Goal: Information Seeking & Learning: Learn about a topic

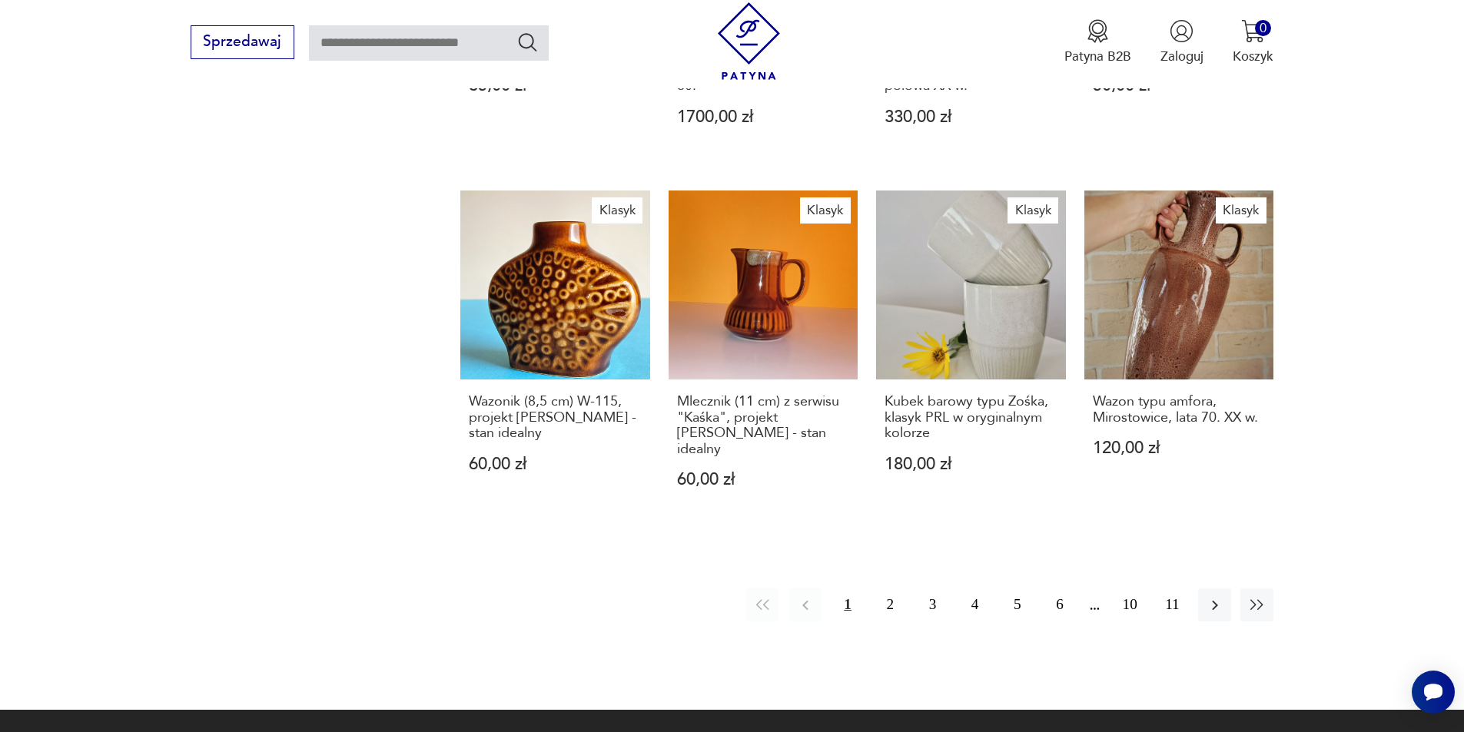
scroll to position [1341, 0]
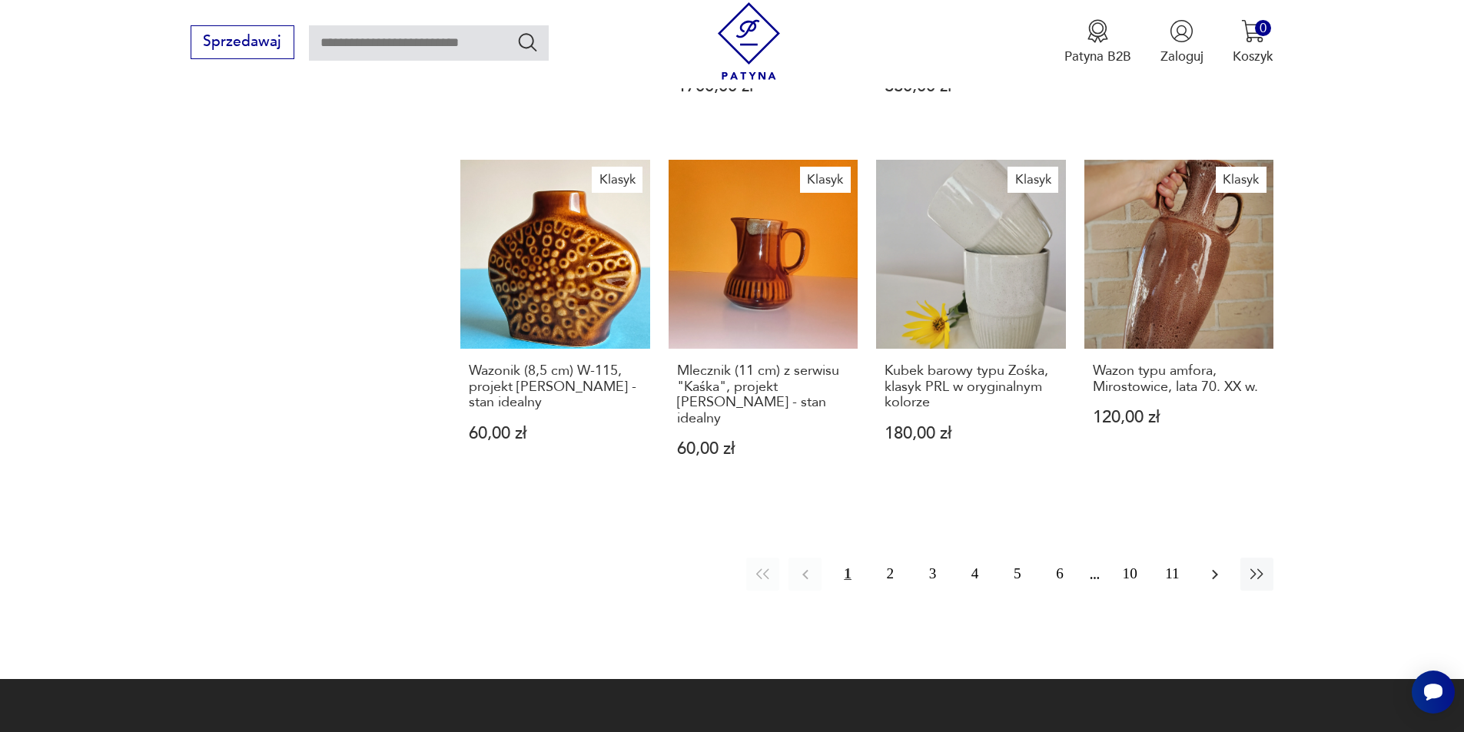
click at [1213, 570] on icon "button" at bounding box center [1214, 574] width 18 height 18
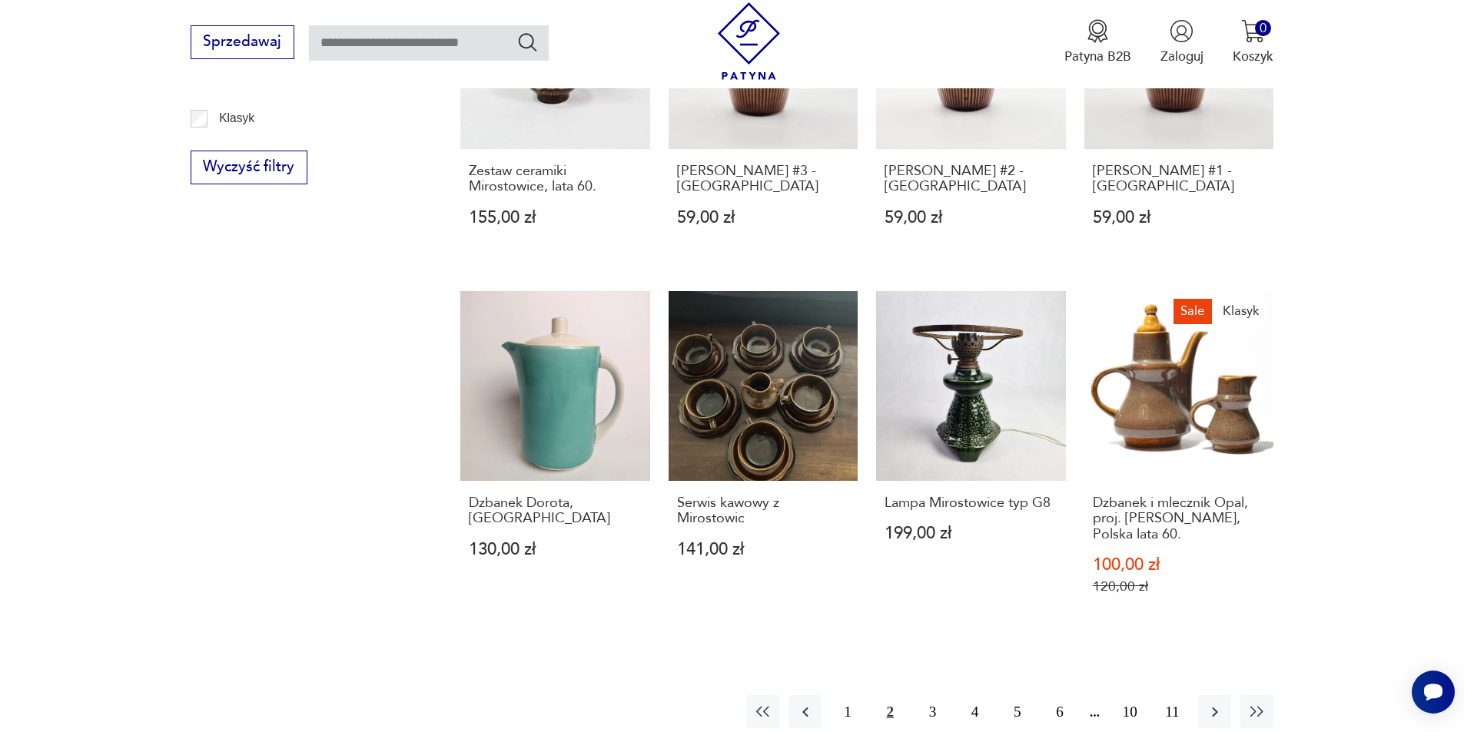
scroll to position [1154, 0]
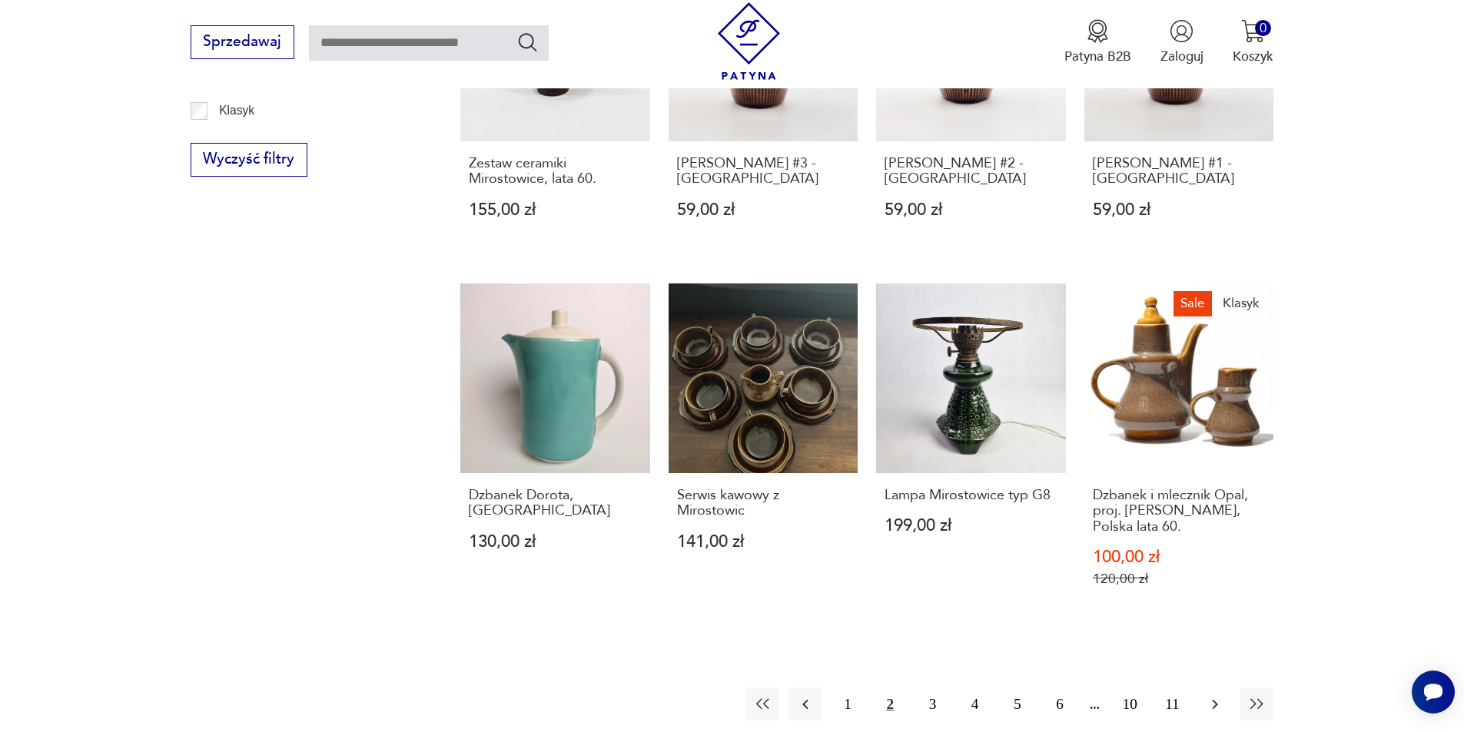
click at [1214, 695] on icon "button" at bounding box center [1214, 704] width 18 height 18
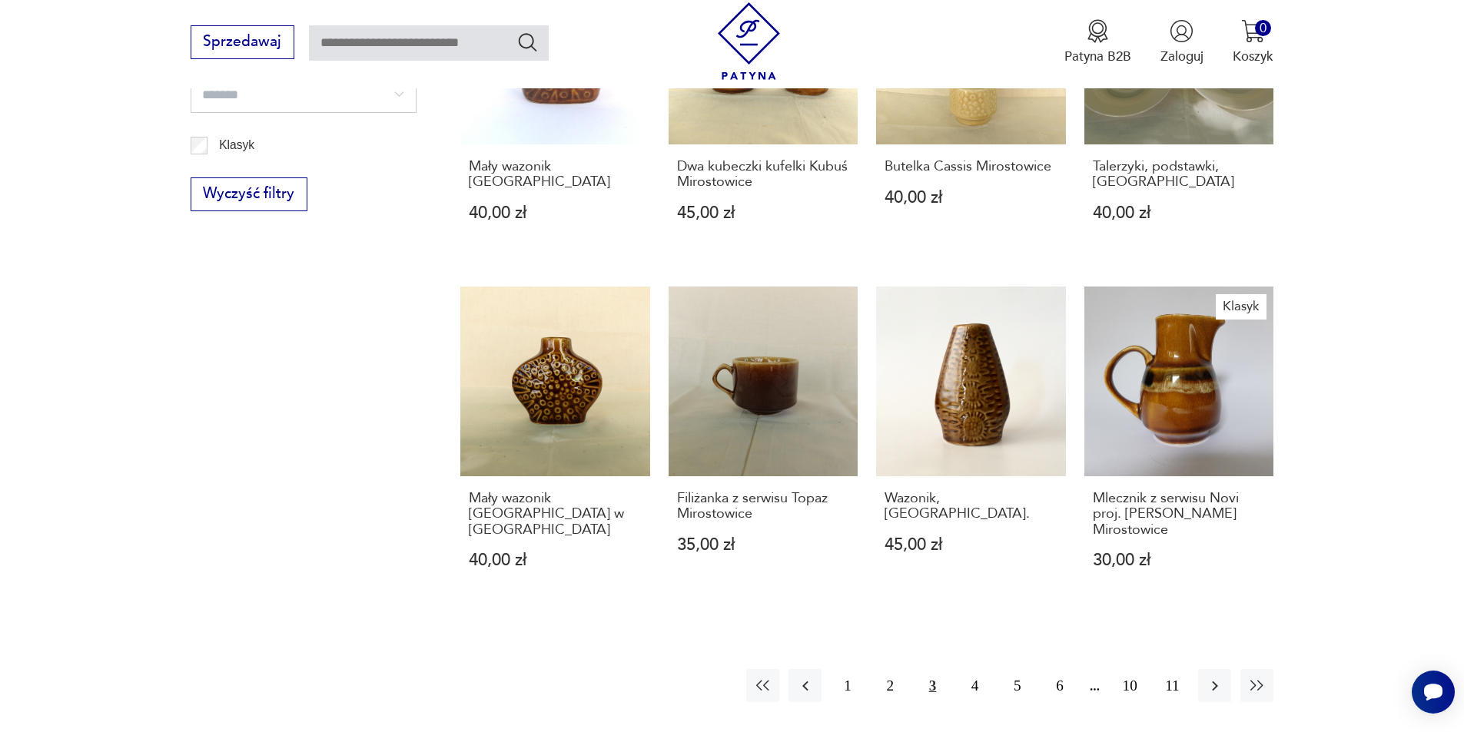
scroll to position [1127, 0]
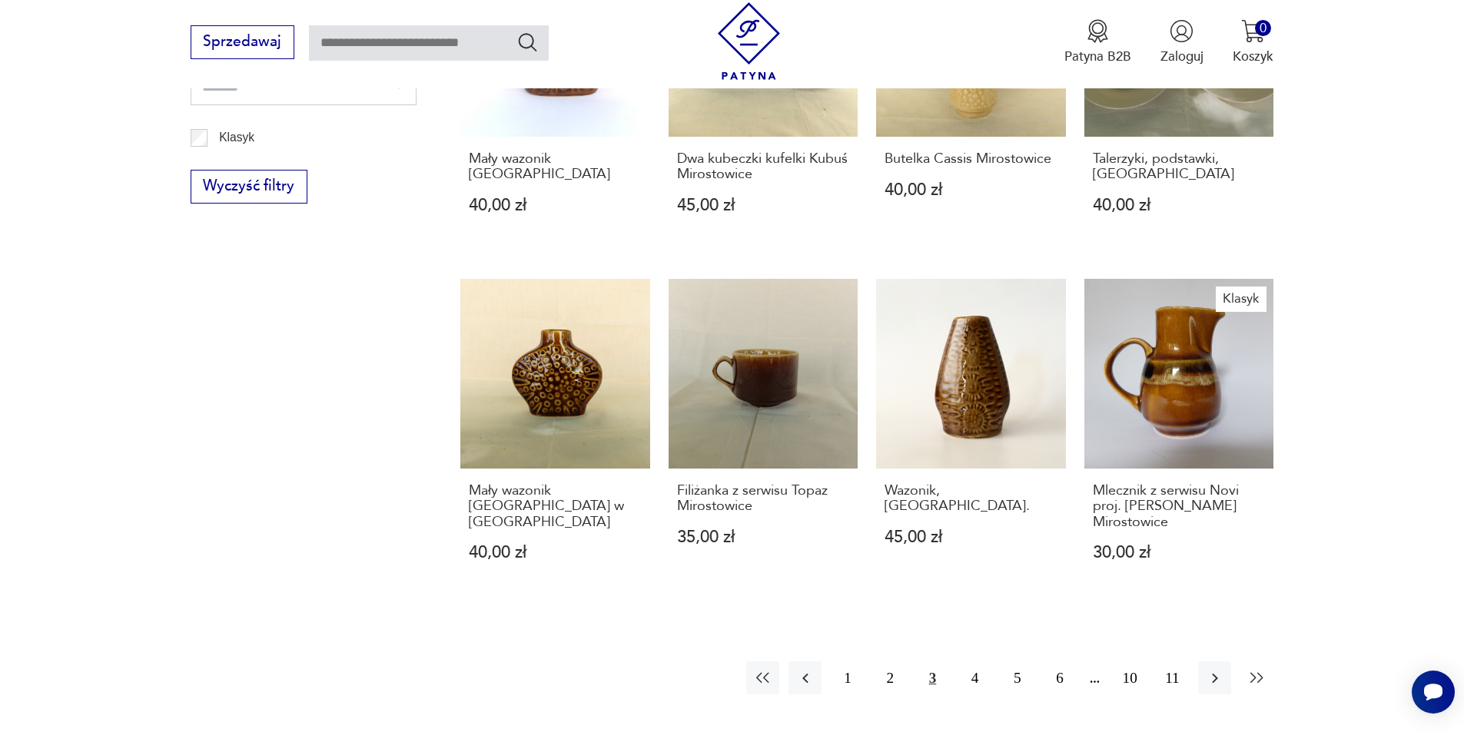
click at [1252, 673] on icon "button" at bounding box center [1257, 678] width 18 height 18
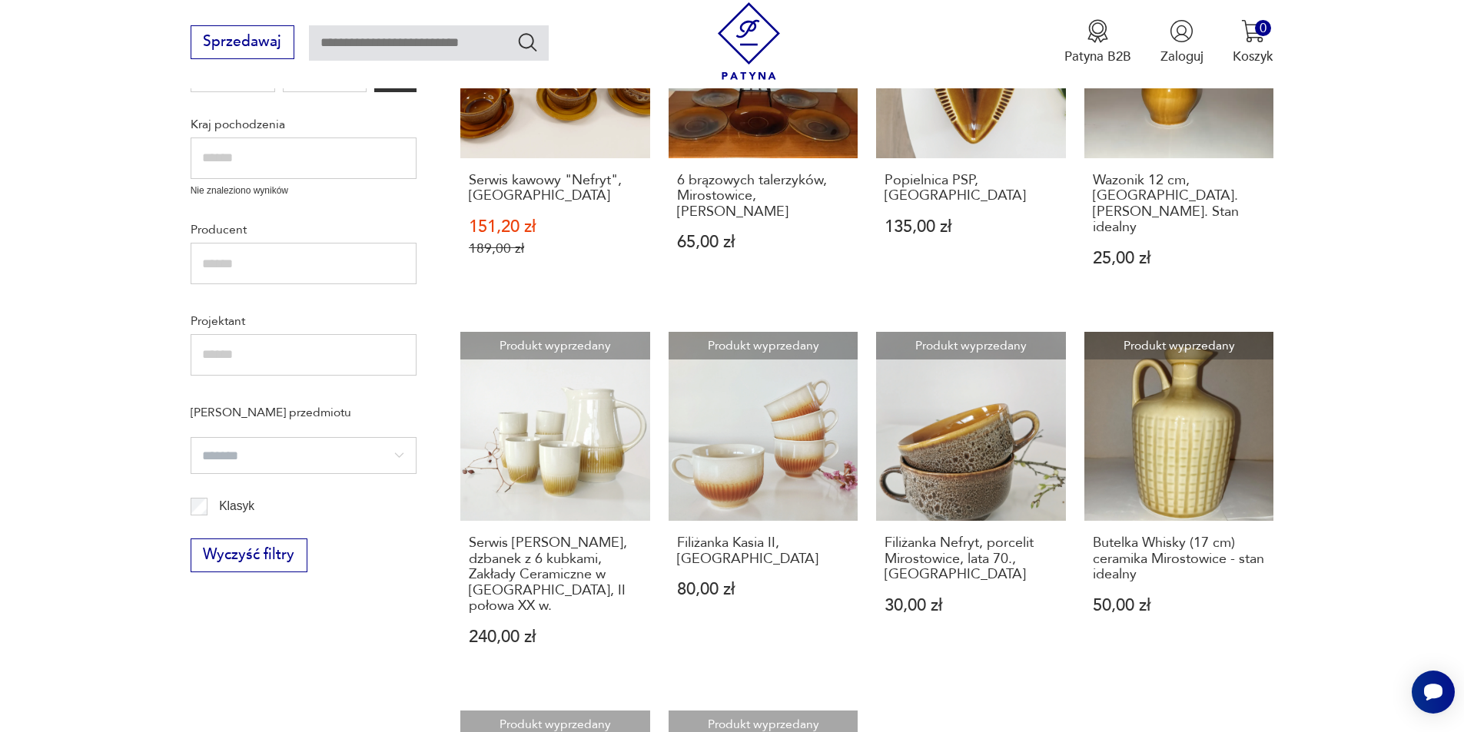
scroll to position [794, 0]
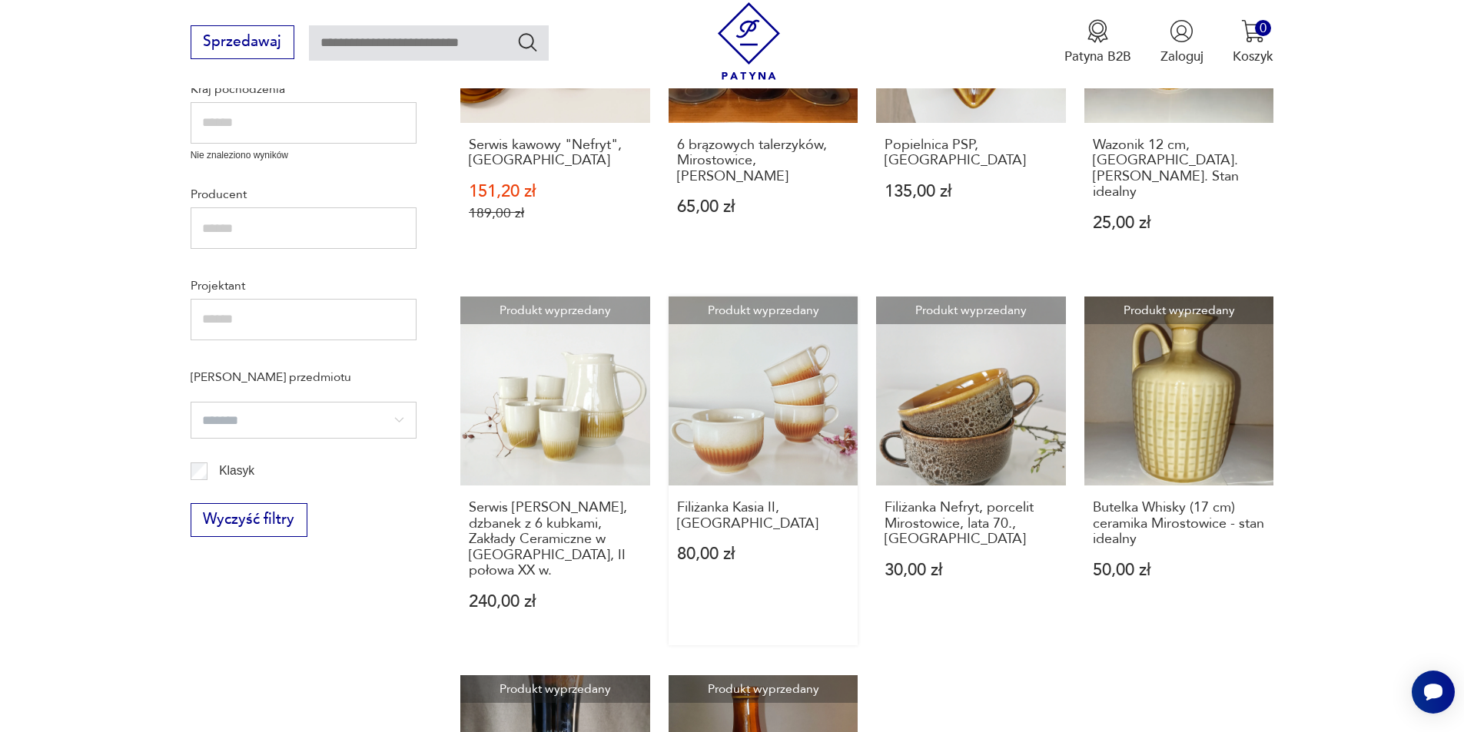
click at [756, 381] on link "Produkt wyprzedany Filiżanka Kasia II, [GEOGRAPHIC_DATA] 80,00 zł" at bounding box center [763, 472] width 190 height 350
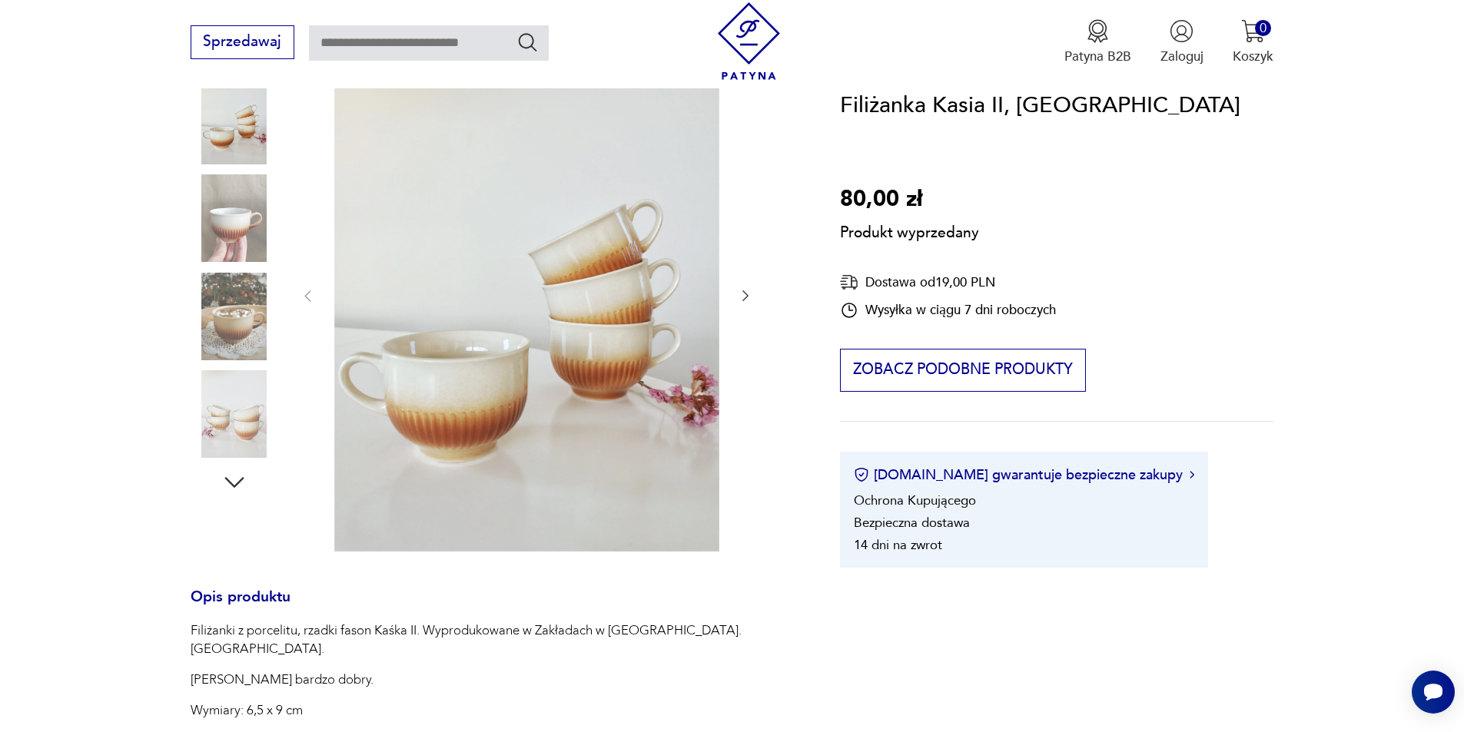
scroll to position [336, 0]
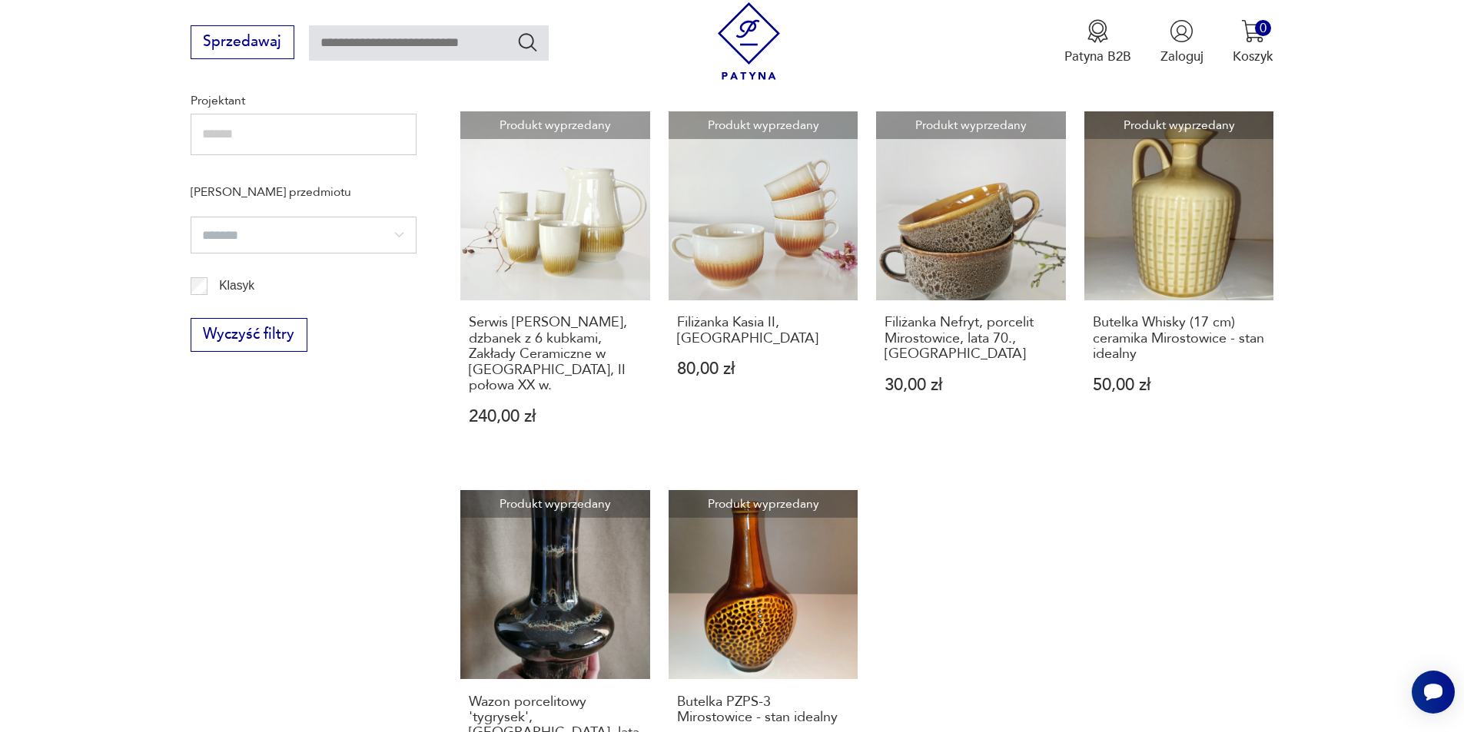
scroll to position [1120, 0]
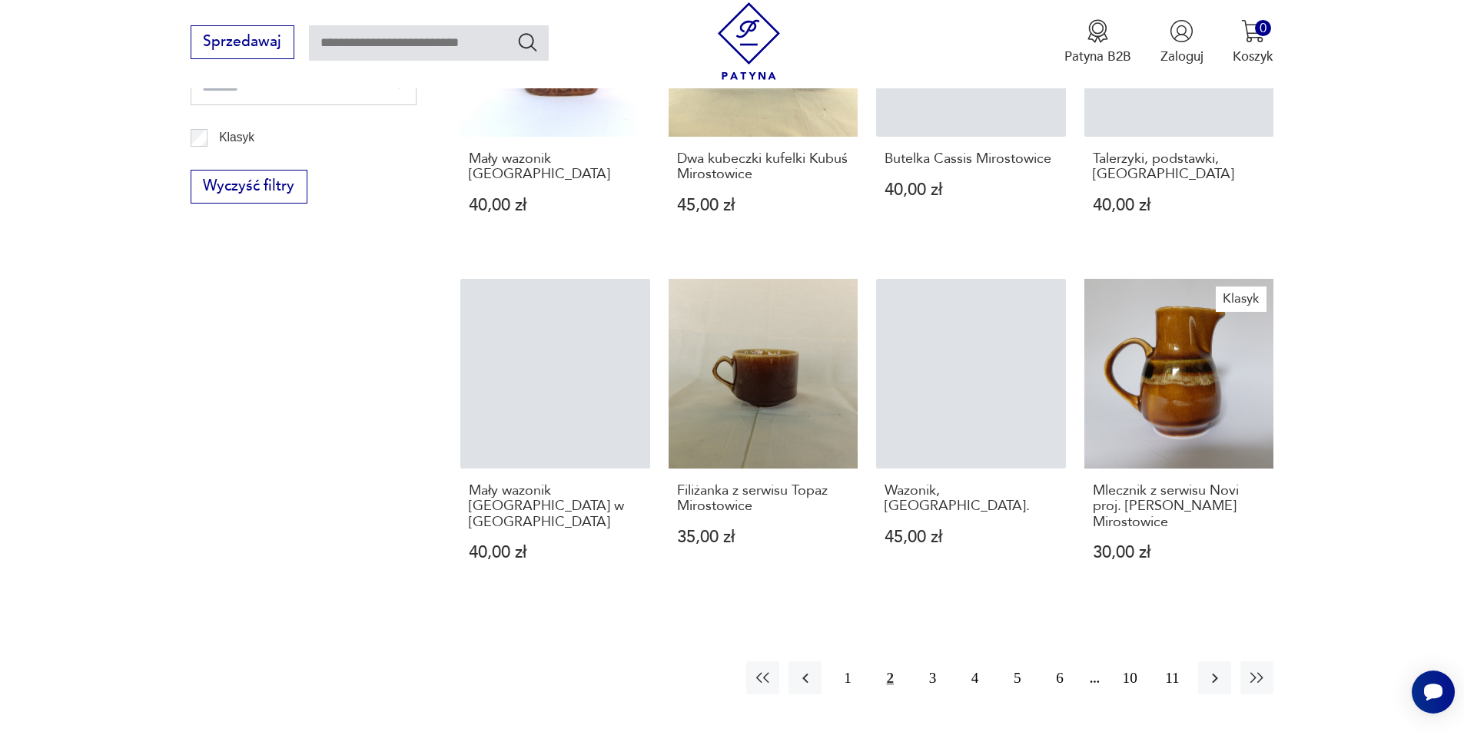
scroll to position [1154, 0]
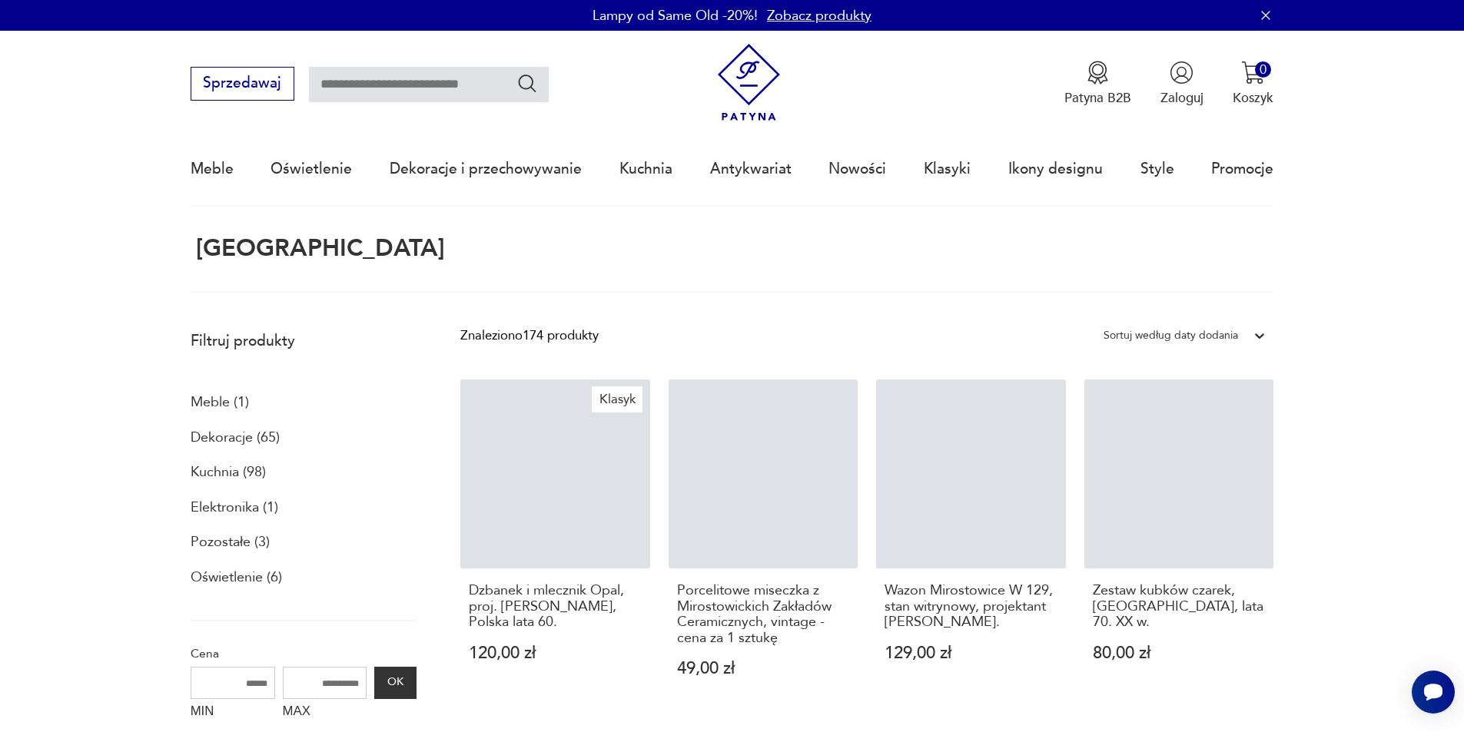
scroll to position [91, 0]
